Goal: Answer question/provide support

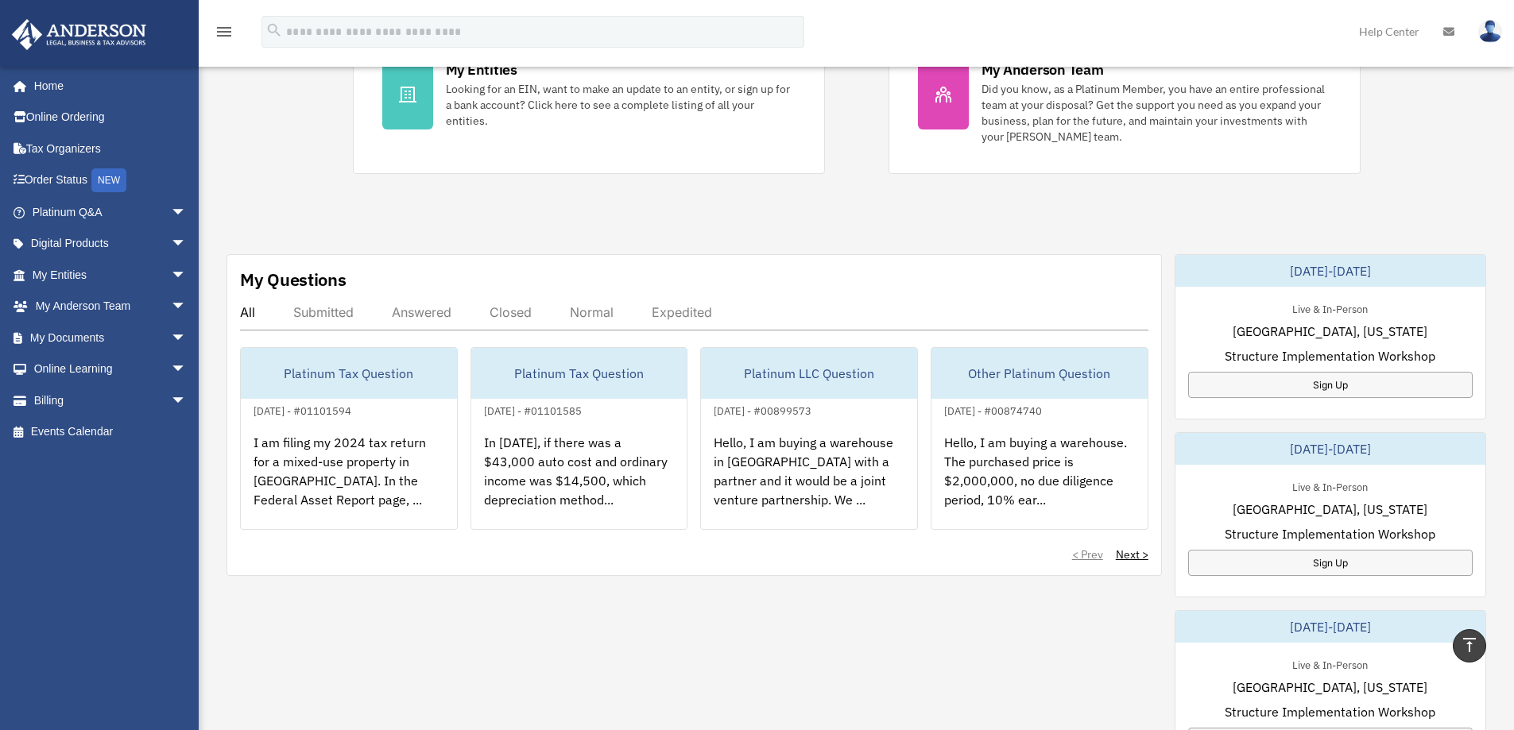
scroll to position [318, 0]
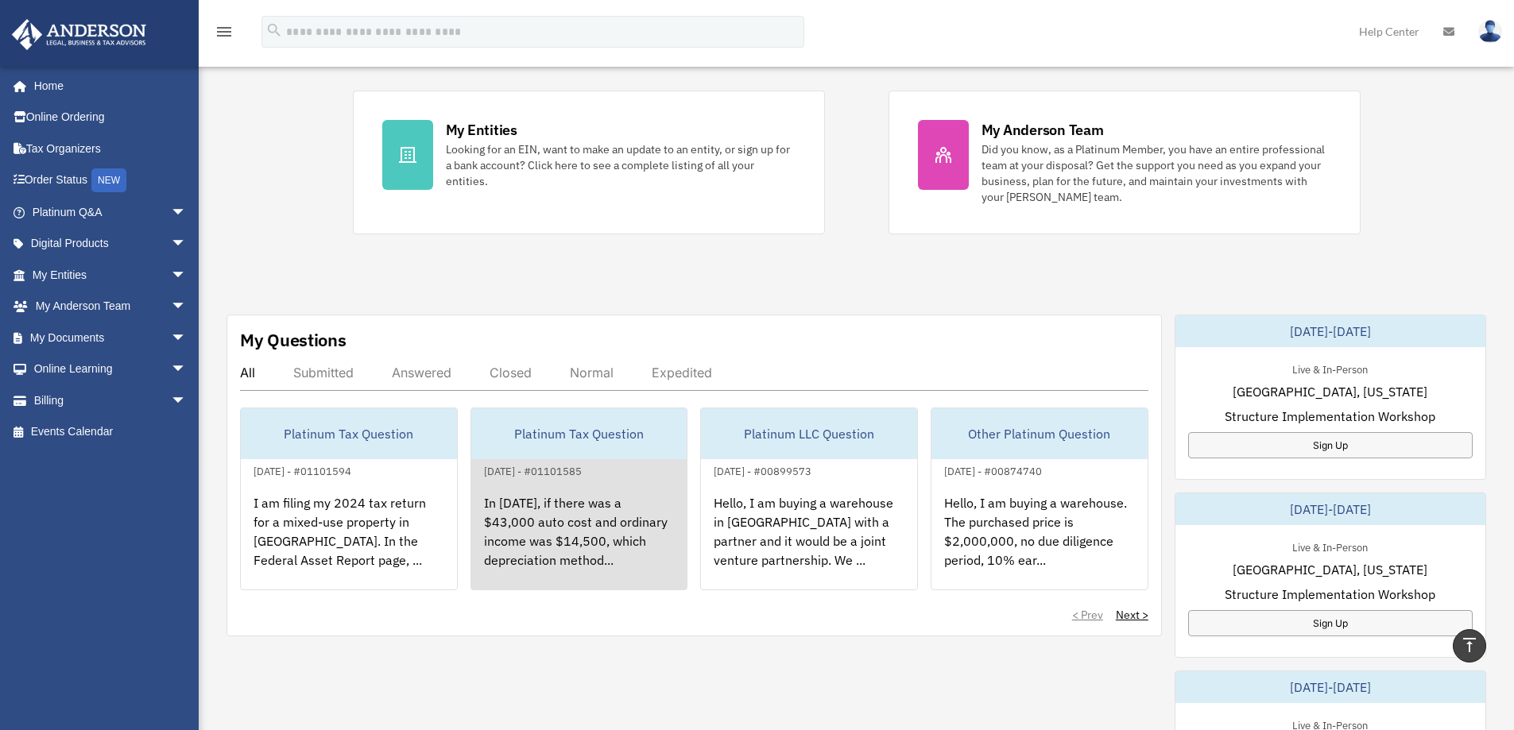
click at [541, 510] on div "In [DATE], if there was a $43,000 auto cost and ordinary income was $14,500, wh…" at bounding box center [579, 543] width 216 height 124
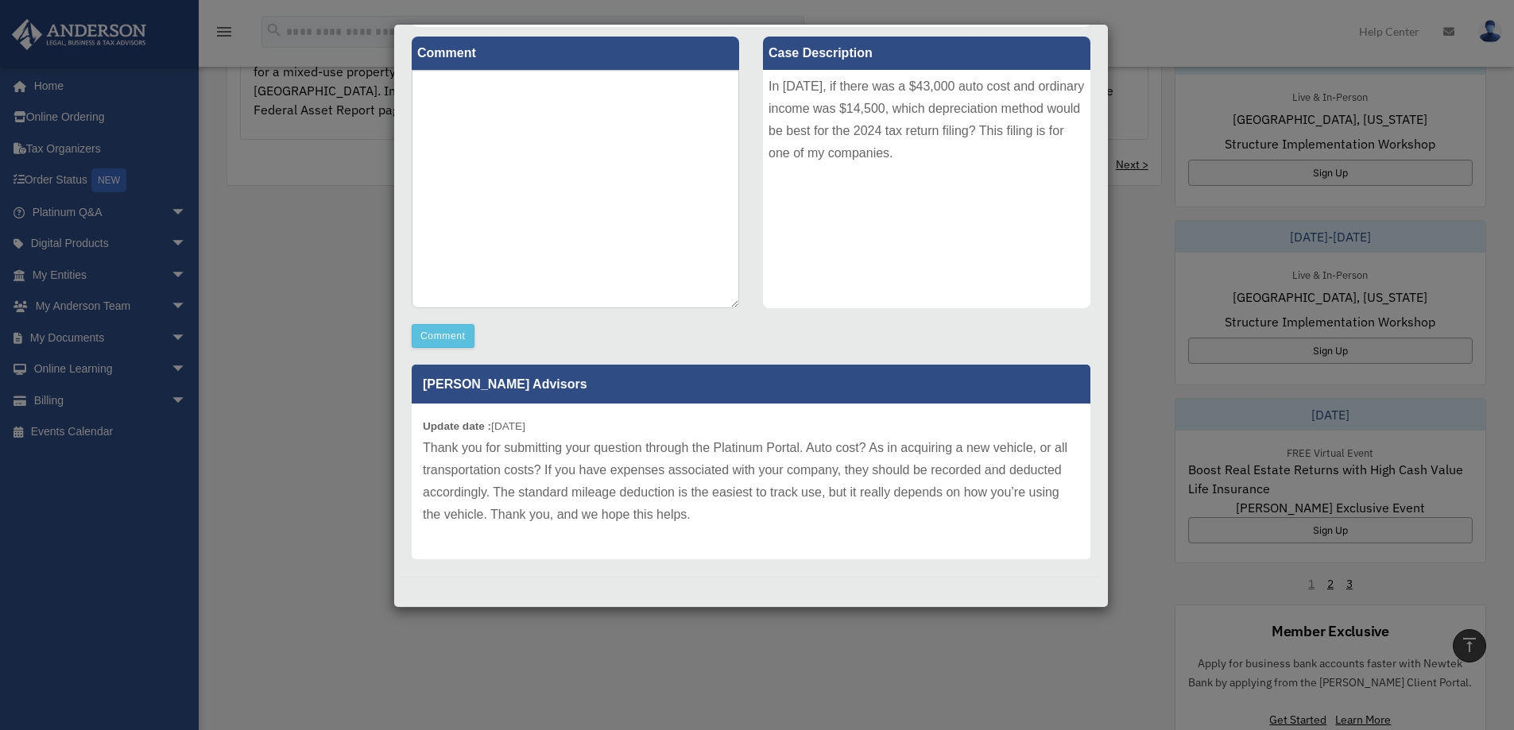
scroll to position [795, 0]
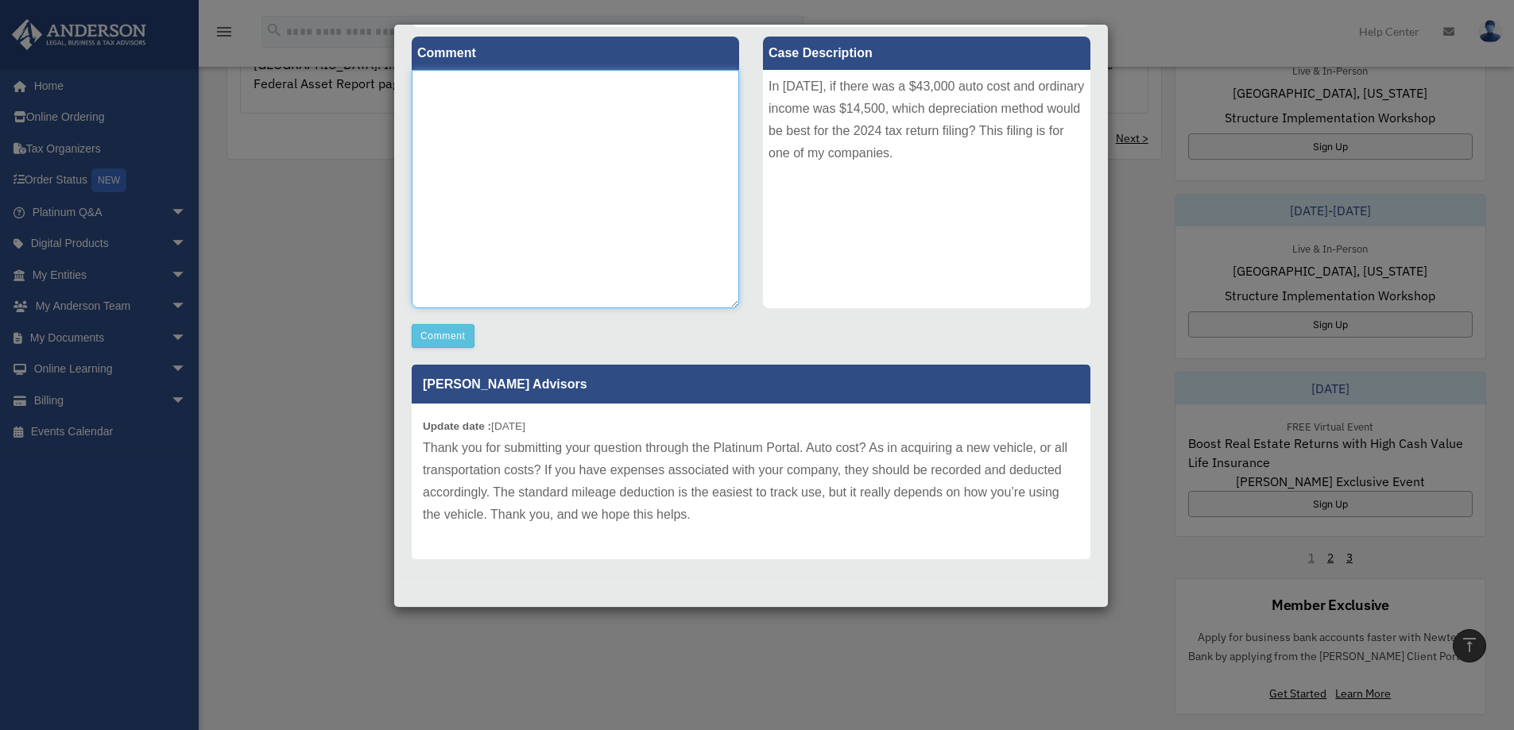
click at [499, 183] on textarea at bounding box center [575, 189] width 327 height 238
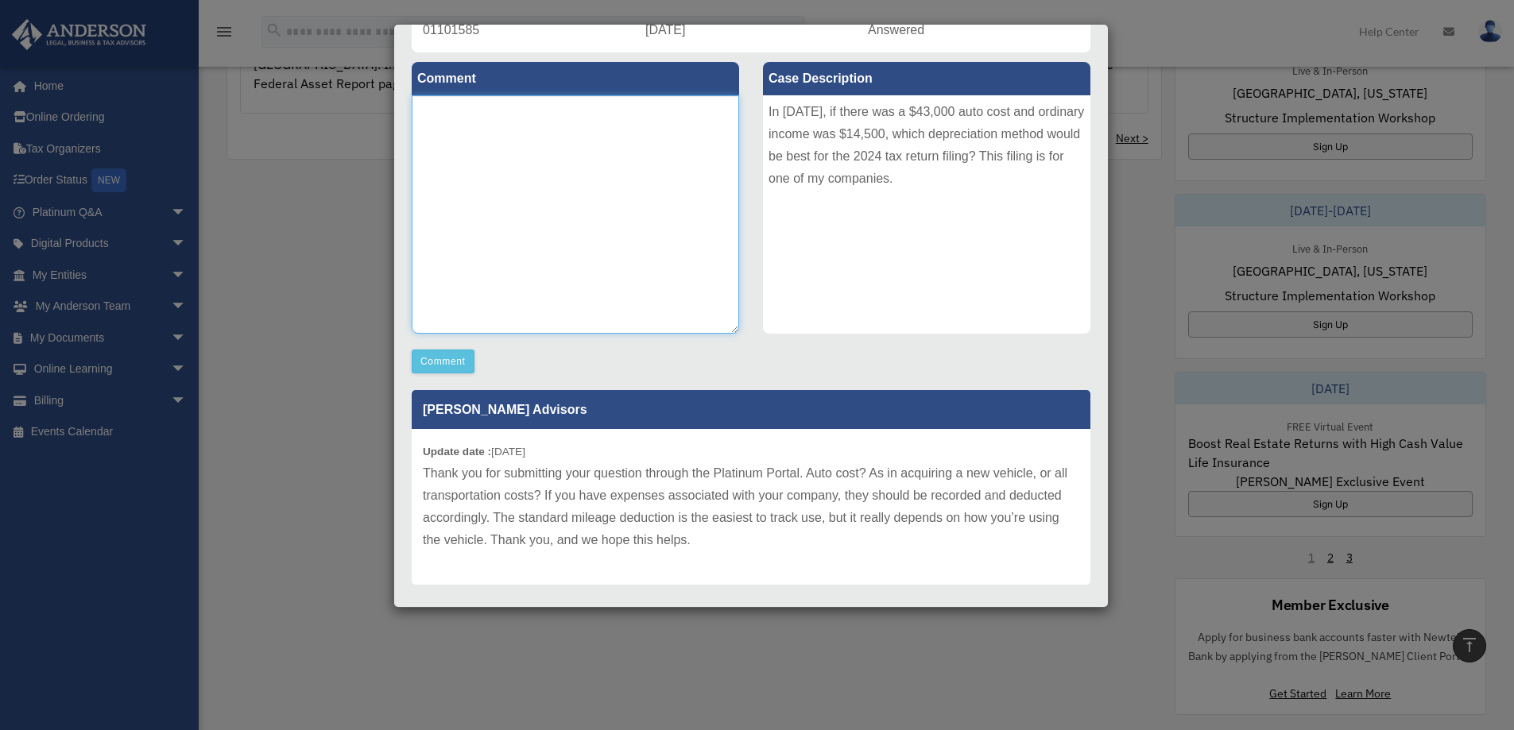
scroll to position [184, 0]
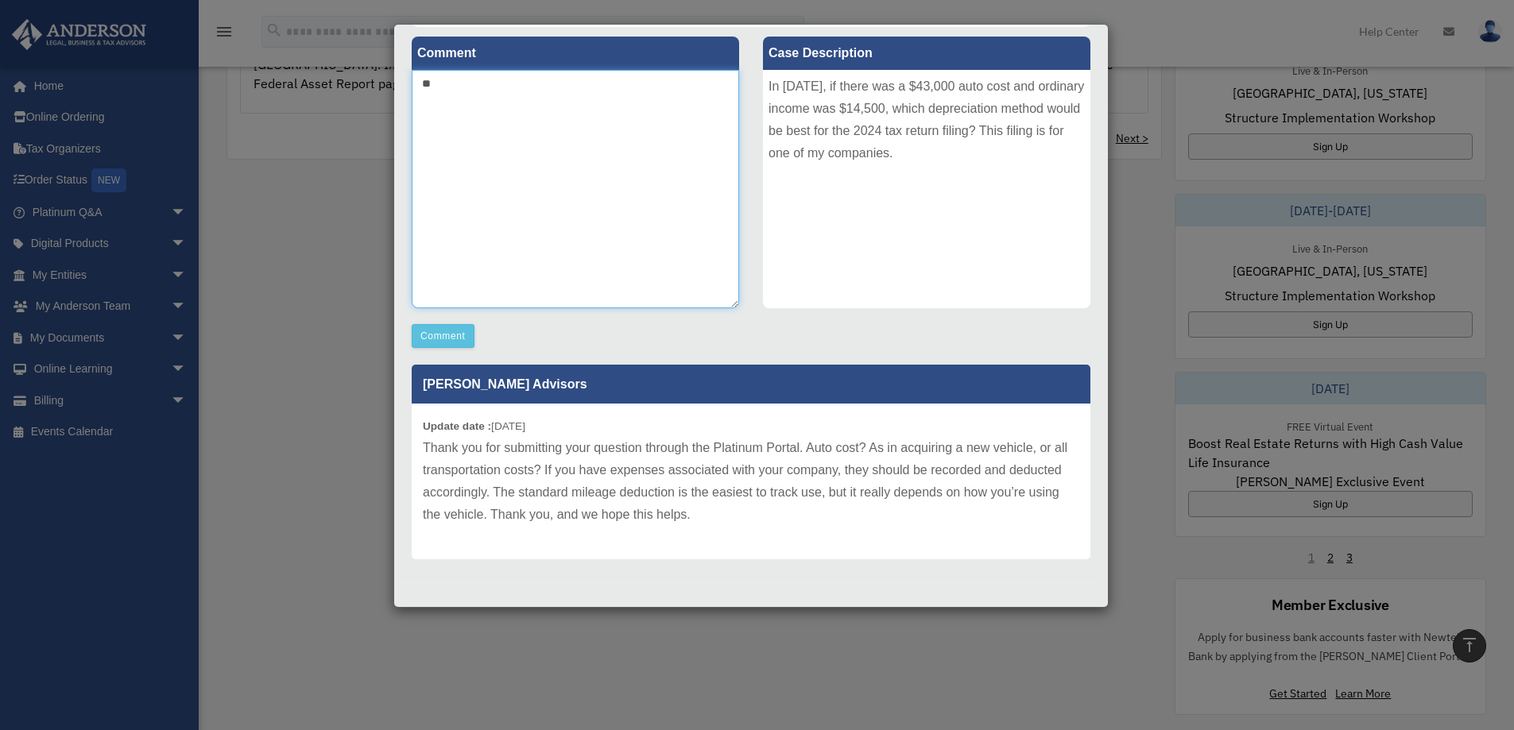
type textarea "*"
type textarea "**********"
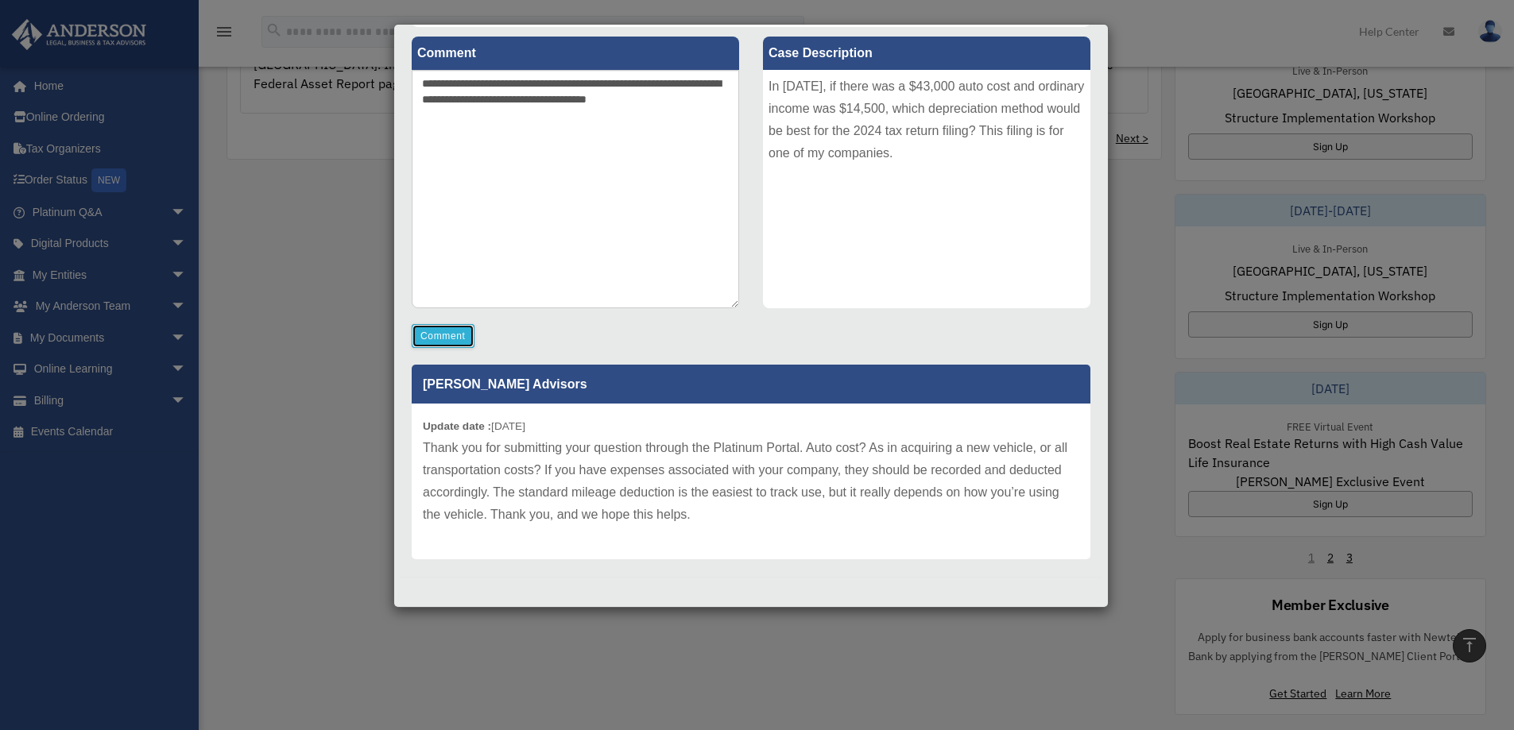
click at [451, 340] on button "Comment" at bounding box center [443, 336] width 63 height 24
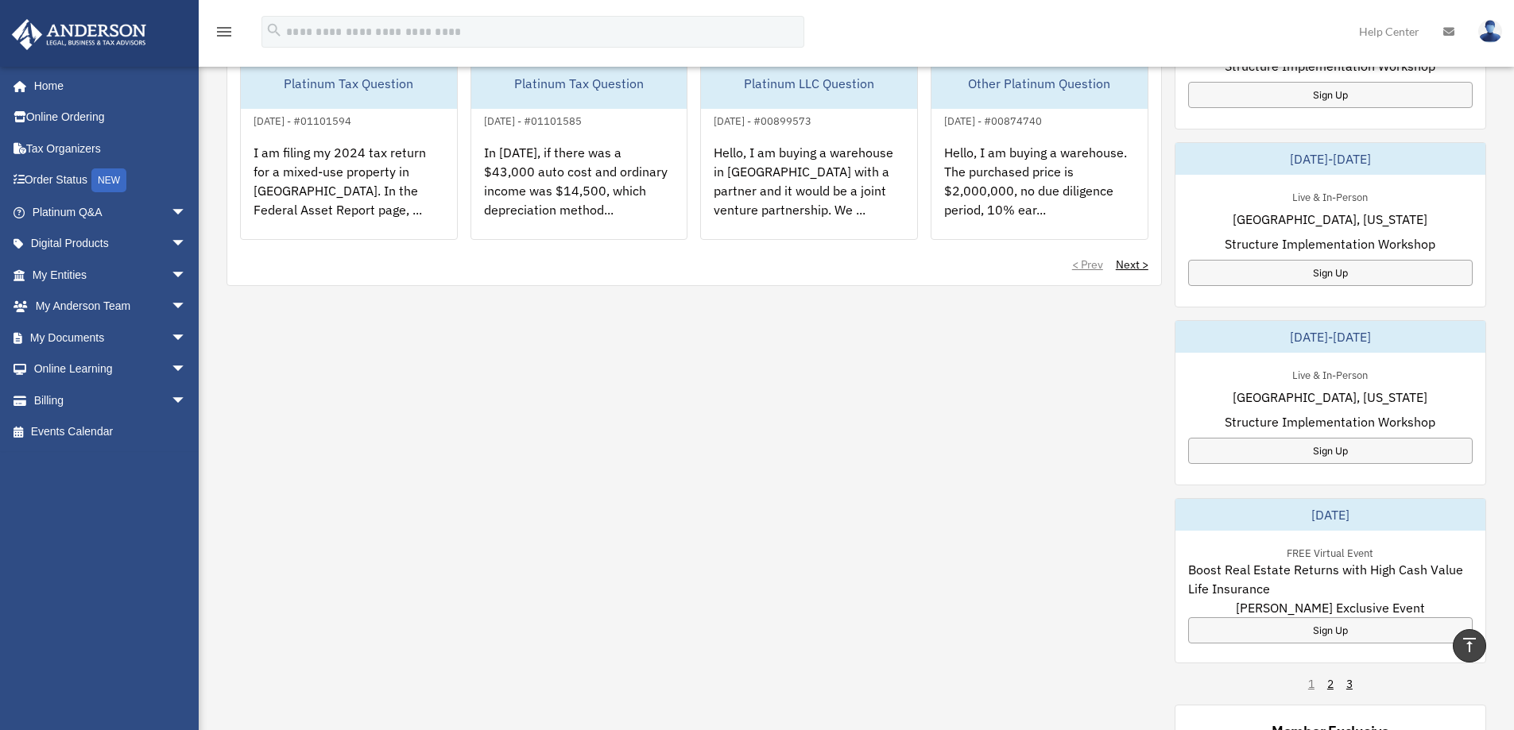
scroll to position [646, 0]
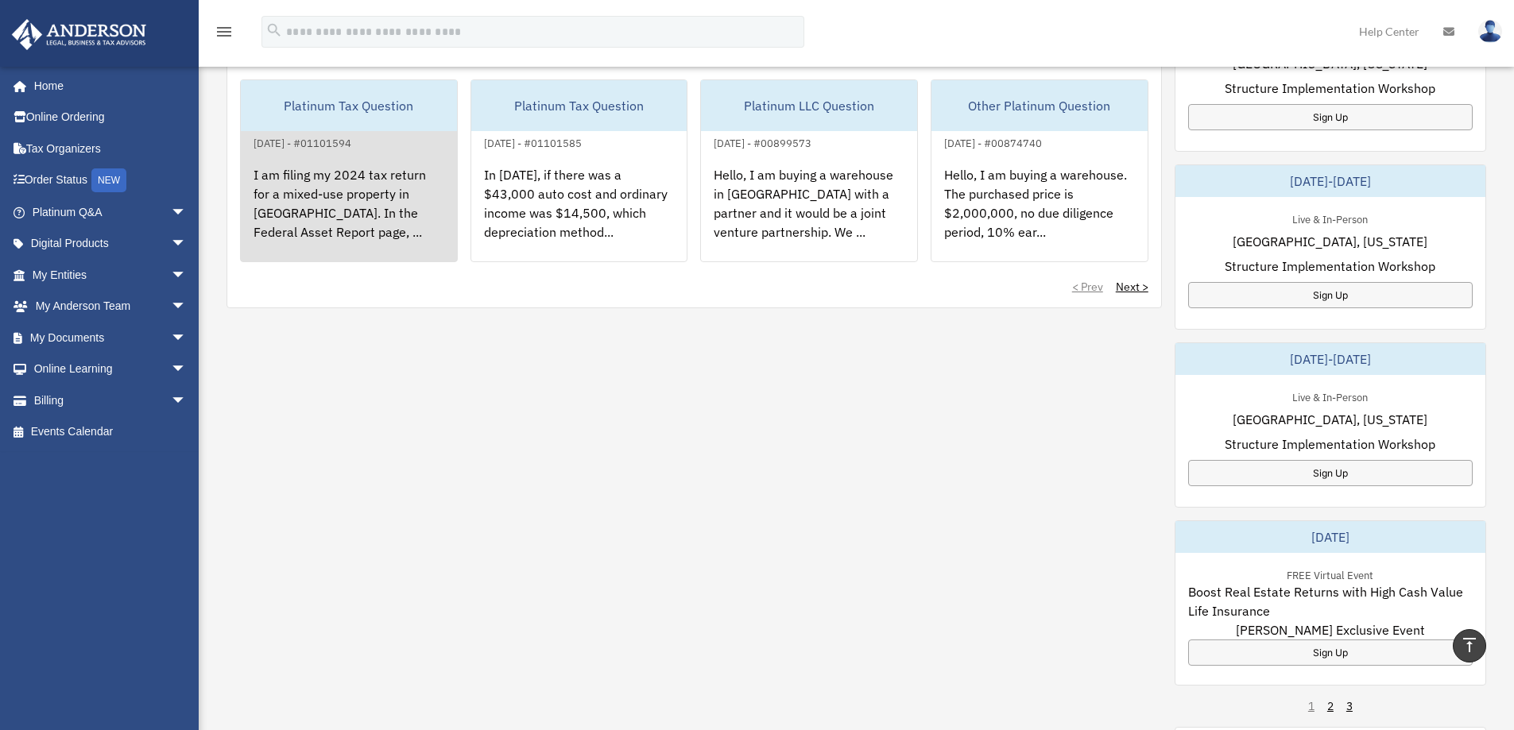
click at [323, 194] on div "I am filing my 2024 tax return for a mixed-use property in [GEOGRAPHIC_DATA]. I…" at bounding box center [349, 215] width 216 height 124
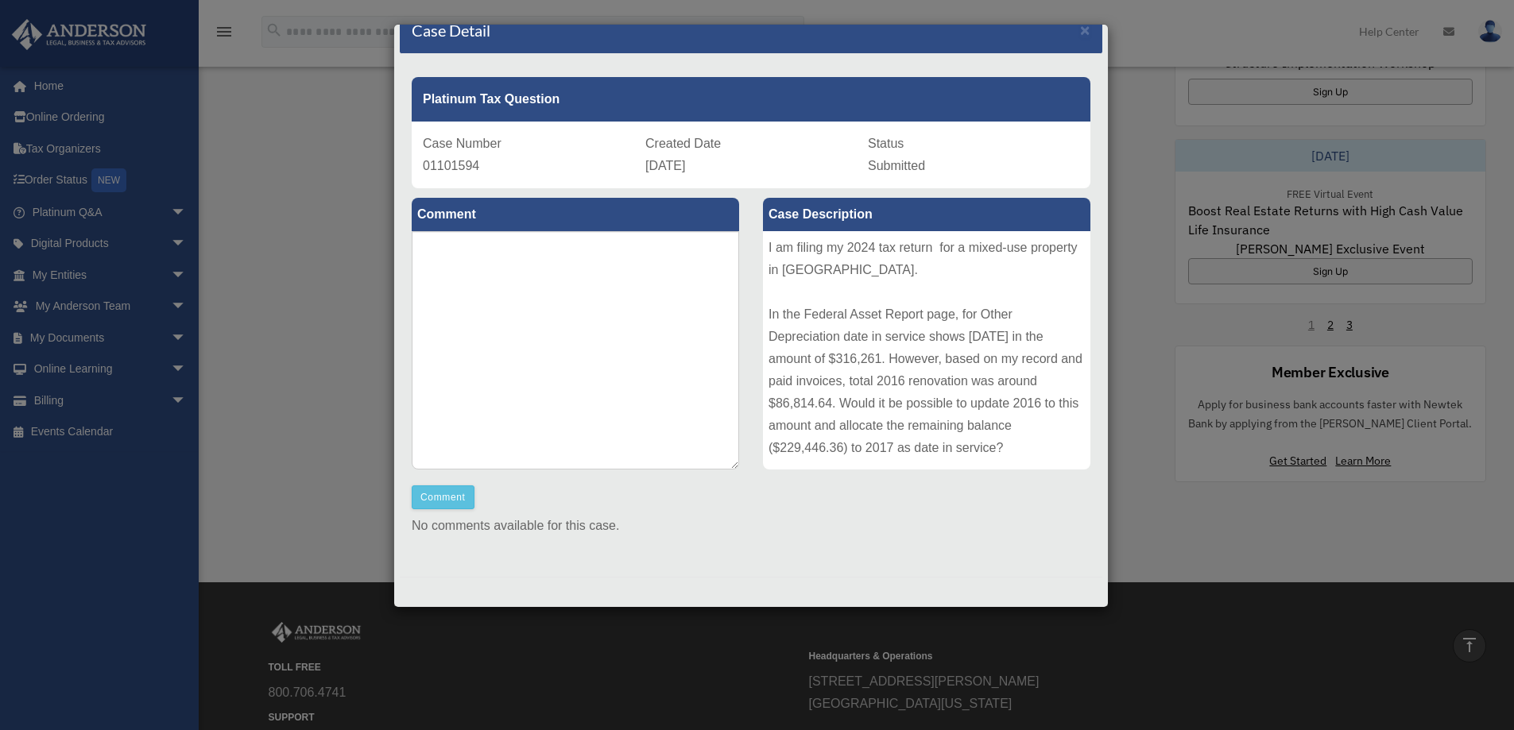
scroll to position [1043, 0]
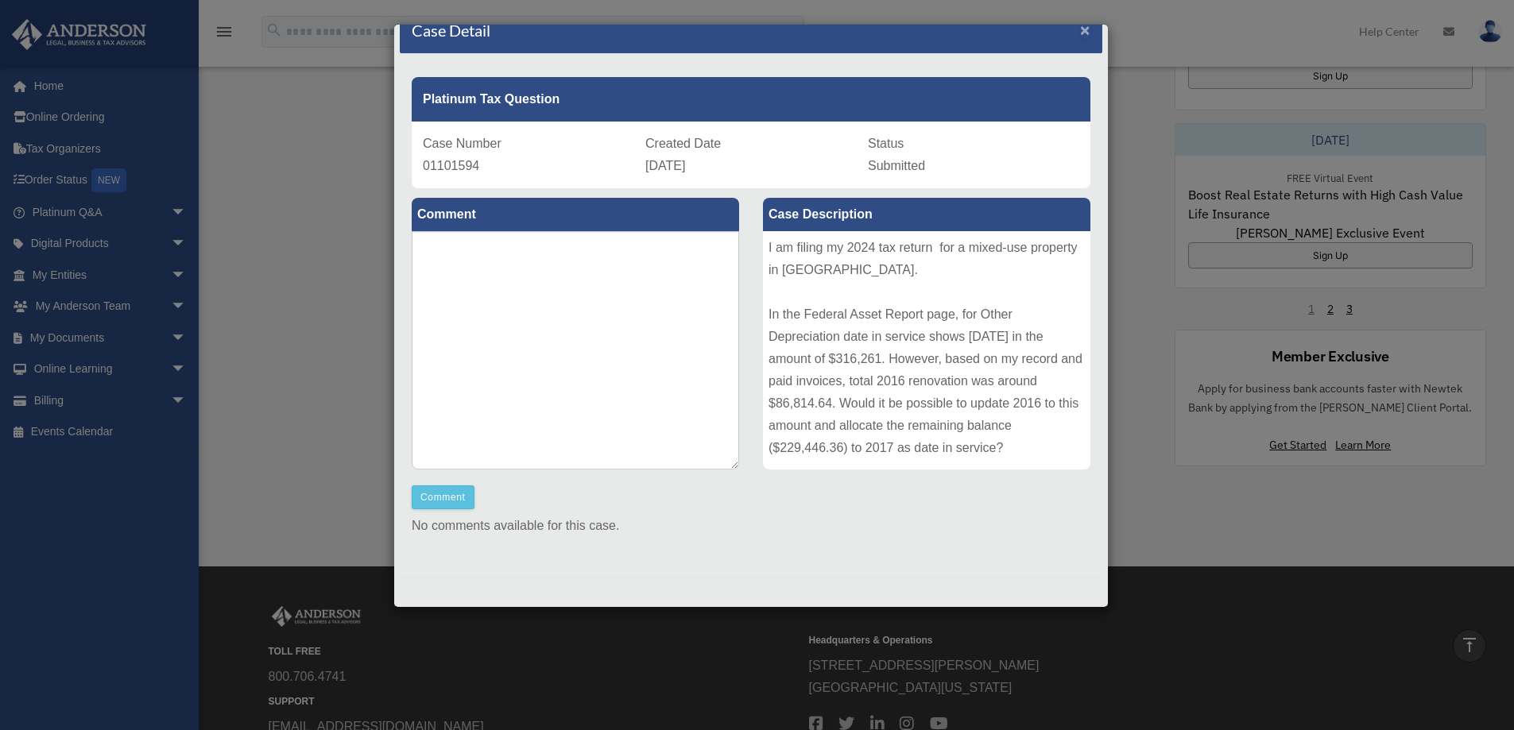
click at [1080, 31] on span "×" at bounding box center [1085, 30] width 10 height 18
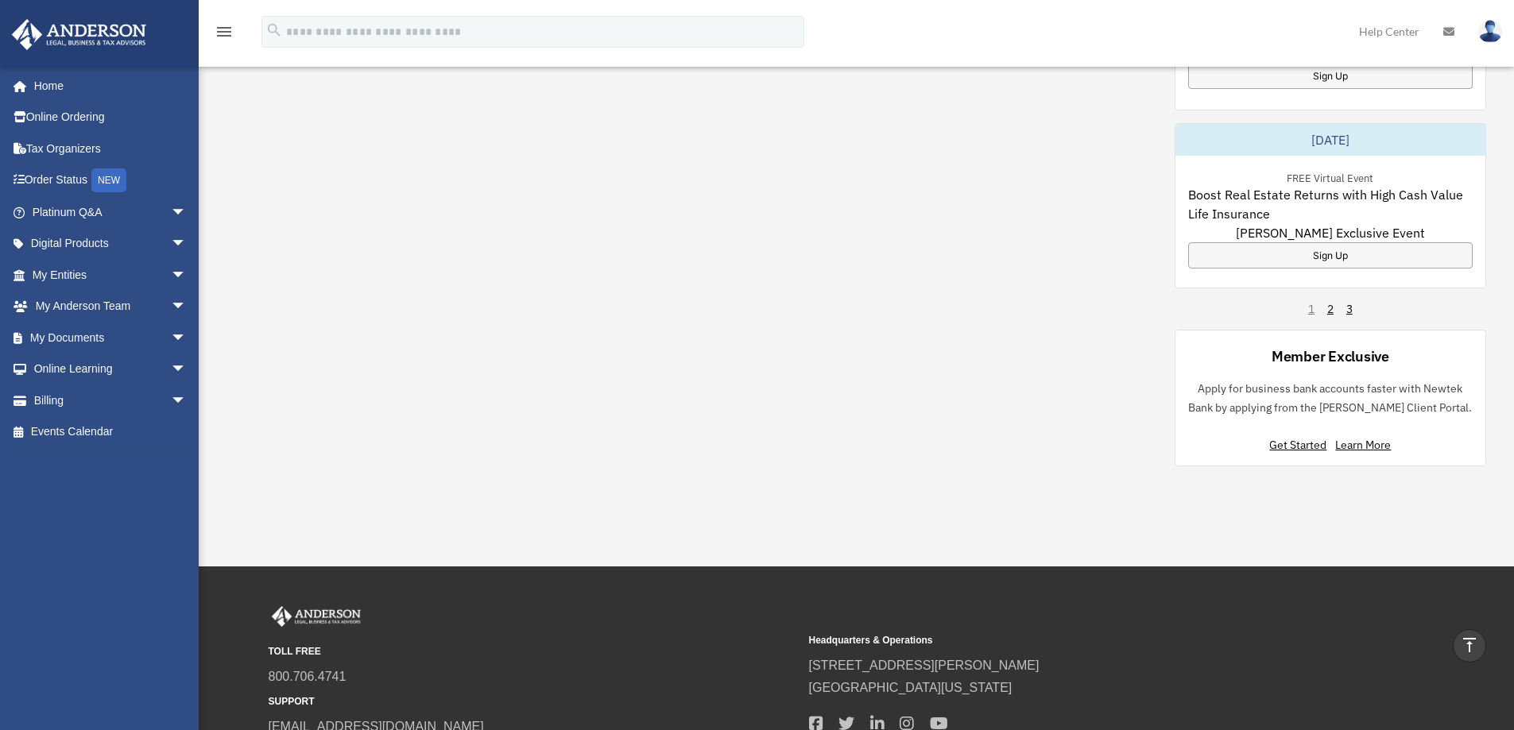
scroll to position [451, 0]
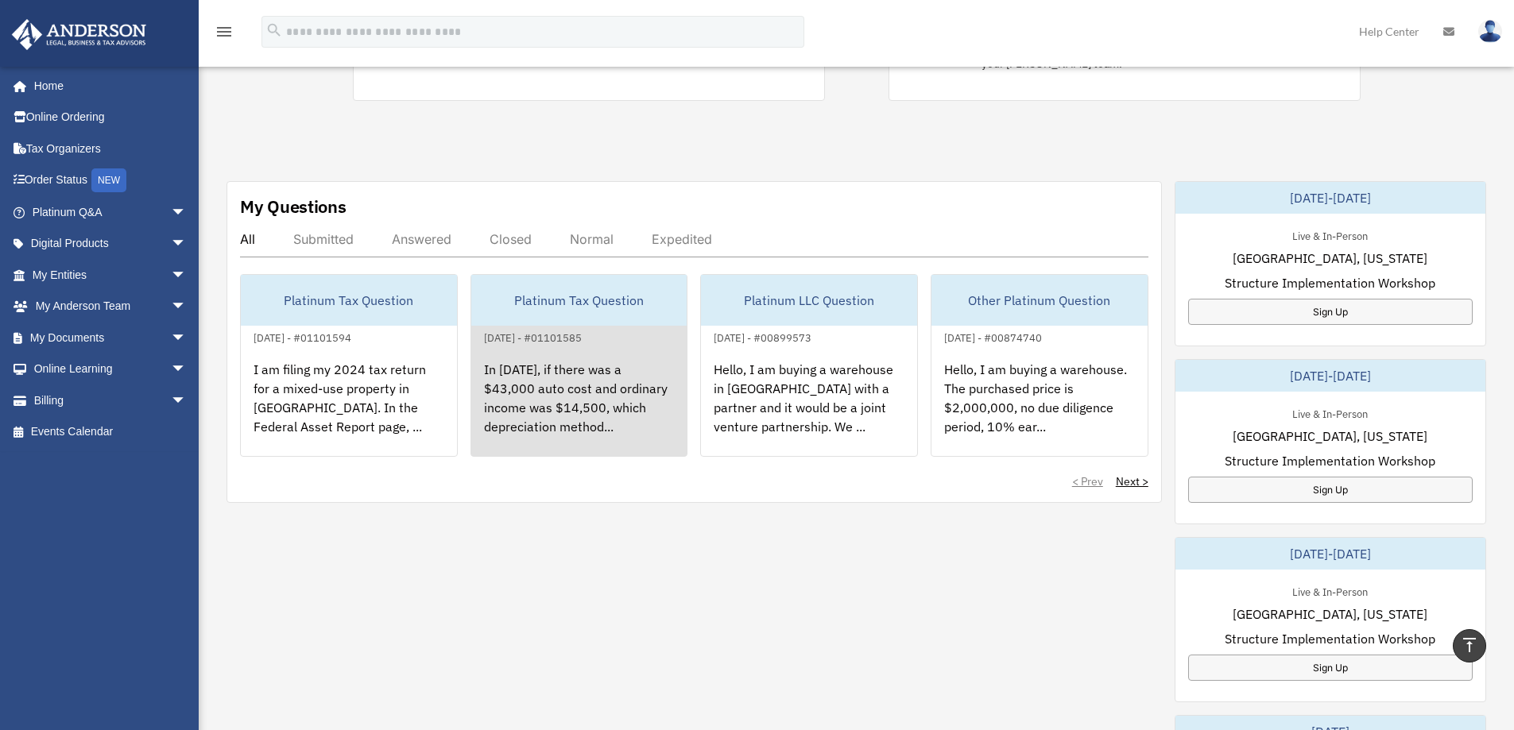
click at [566, 374] on div "In [DATE], if there was a $43,000 auto cost and ordinary income was $14,500, wh…" at bounding box center [579, 409] width 216 height 124
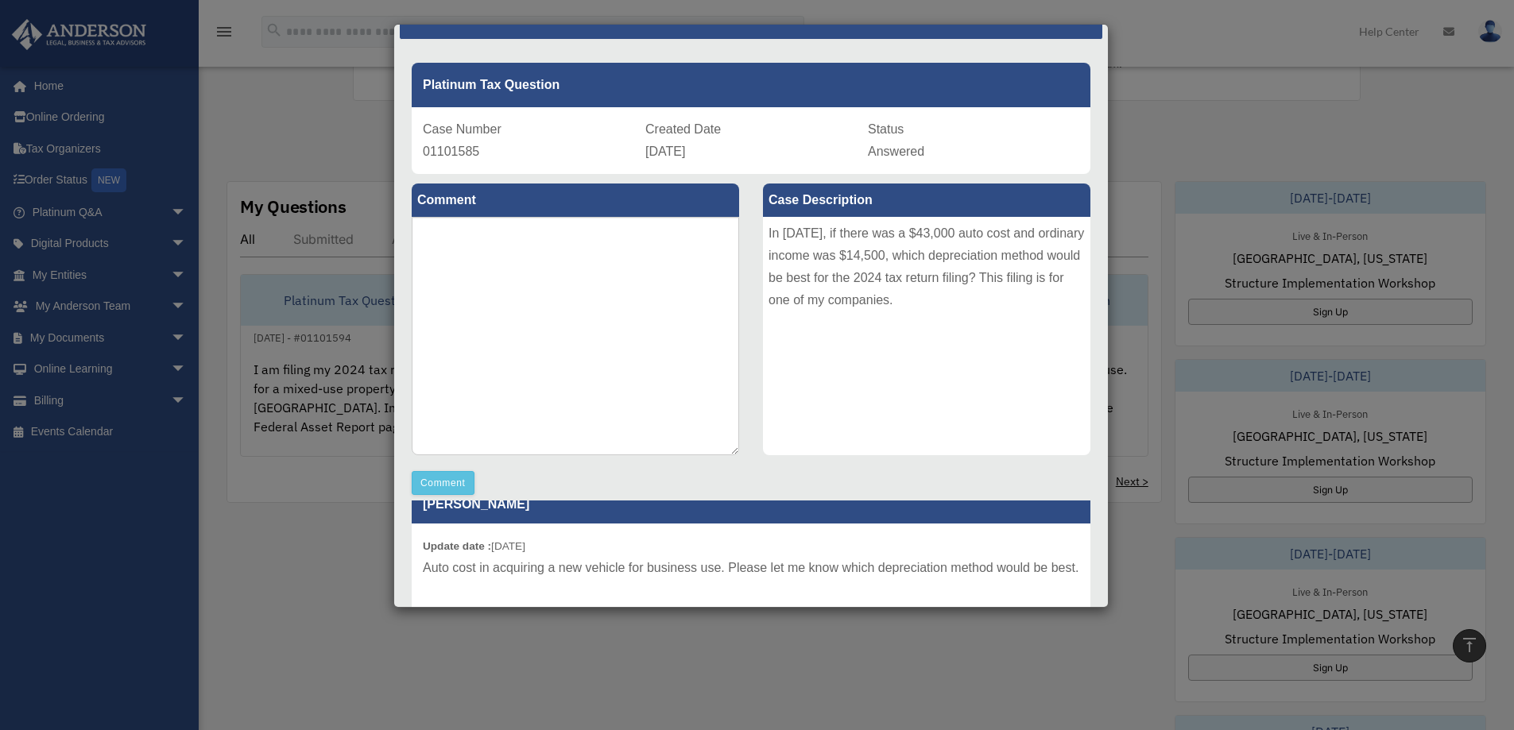
scroll to position [0, 0]
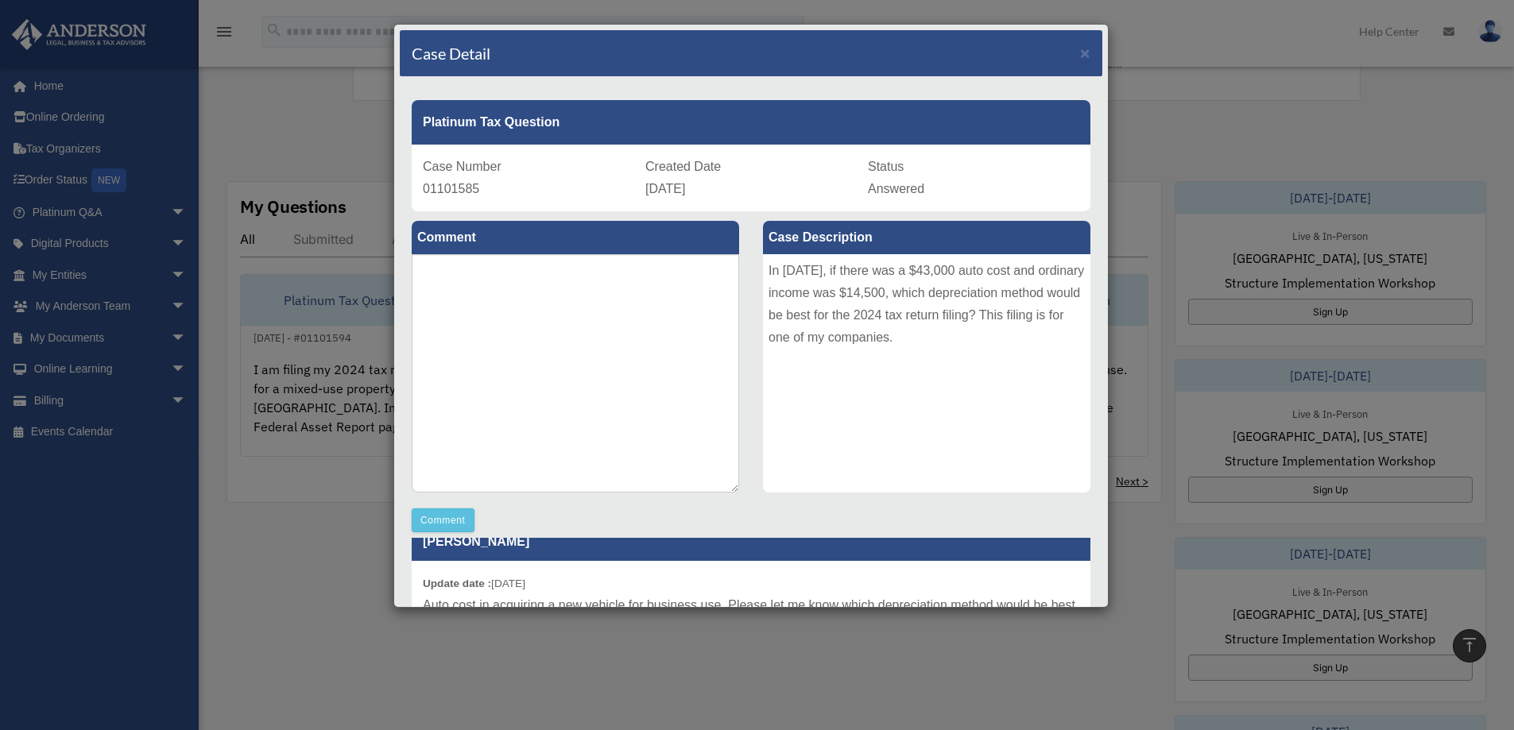
click at [265, 112] on div "Case Detail × Platinum Tax Question Case Number 01101585 Created Date [DATE] St…" at bounding box center [757, 365] width 1514 height 730
